Goal: Information Seeking & Learning: Learn about a topic

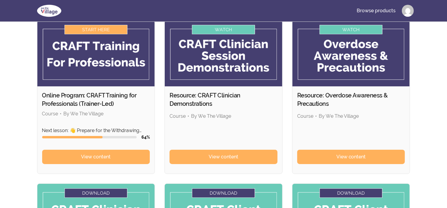
scroll to position [60, 0]
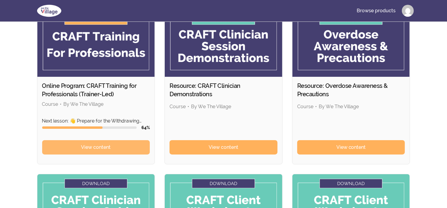
click at [120, 149] on link "View content" at bounding box center [96, 147] width 108 height 14
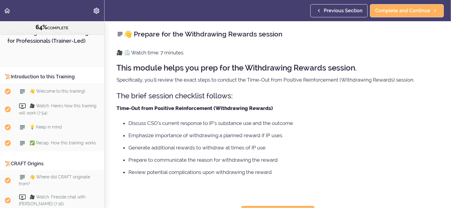
scroll to position [2675, 0]
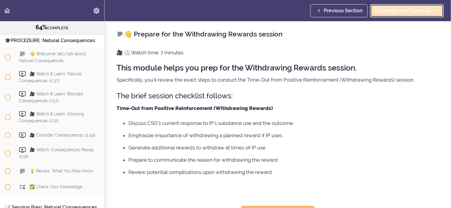
click at [398, 10] on span "Complete and Continue" at bounding box center [402, 10] width 55 height 7
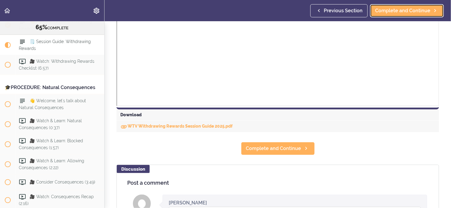
scroll to position [239, 0]
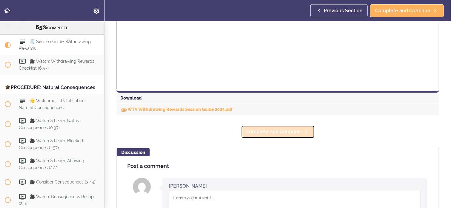
click at [271, 129] on span "Complete and Continue" at bounding box center [273, 131] width 55 height 7
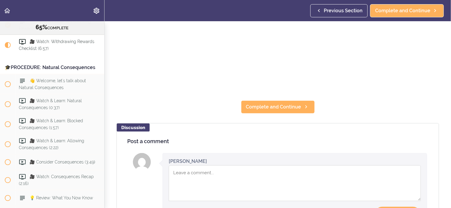
scroll to position [149, 0]
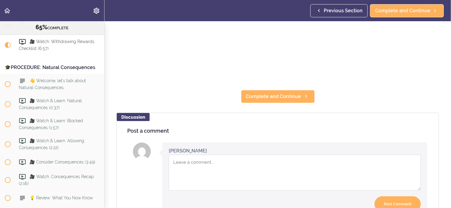
click at [182, 161] on textarea "Comment box" at bounding box center [295, 173] width 252 height 36
type textarea "choosing rewards is important"
click at [382, 199] on input "Post Comment" at bounding box center [398, 204] width 46 height 16
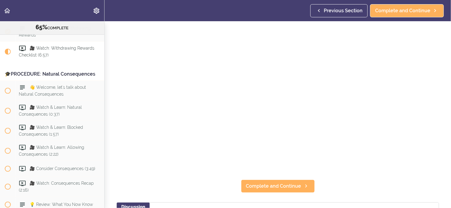
scroll to position [2648, 0]
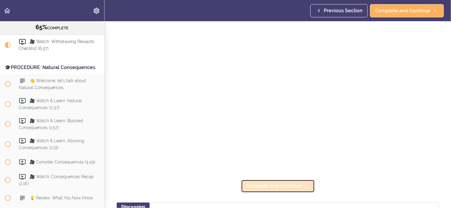
click at [261, 186] on span "Complete and Continue" at bounding box center [273, 186] width 55 height 7
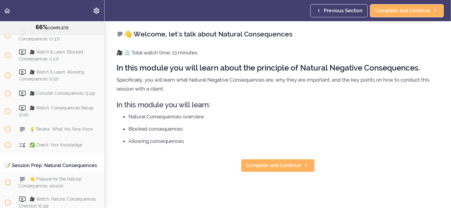
scroll to position [2747, 0]
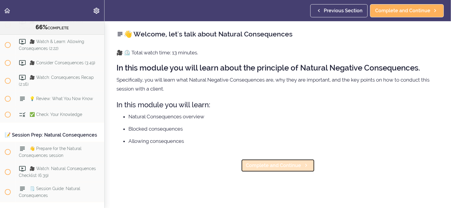
click at [265, 165] on span "Complete and Continue" at bounding box center [273, 165] width 55 height 7
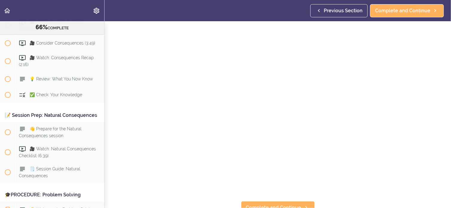
scroll to position [30, 0]
